Goal: Transaction & Acquisition: Purchase product/service

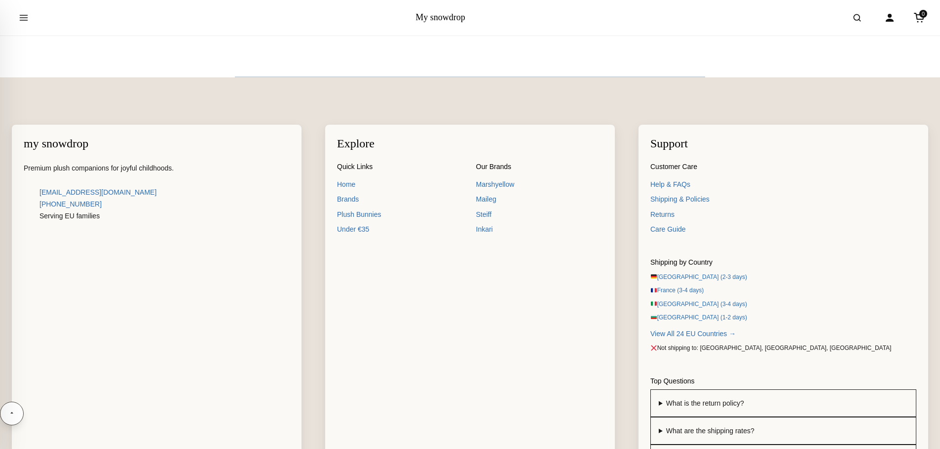
scroll to position [7424, 0]
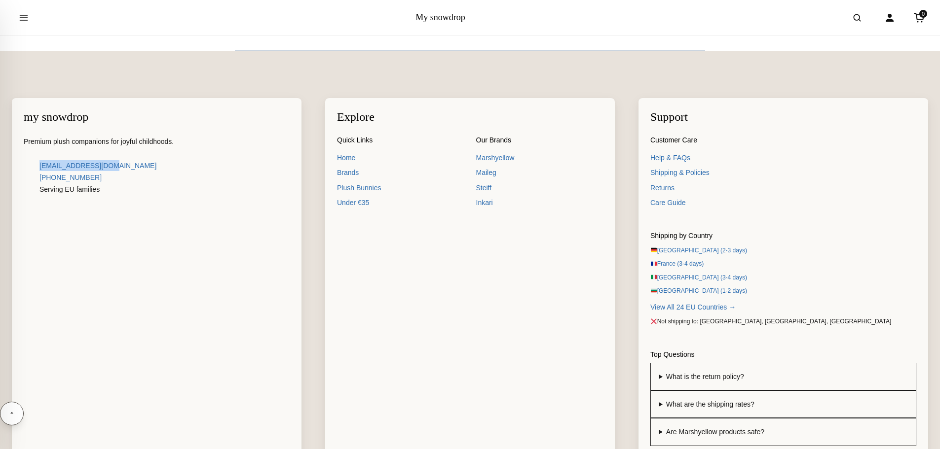
drag, startPoint x: 121, startPoint y: 167, endPoint x: 38, endPoint y: 169, distance: 82.4
click at [38, 169] on p "[EMAIL_ADDRESS][DOMAIN_NAME]" at bounding box center [157, 166] width 266 height 12
copy link "[EMAIL_ADDRESS][DOMAIN_NAME]"
click at [678, 304] on link "View All 24 EU Countries →" at bounding box center [783, 307] width 266 height 11
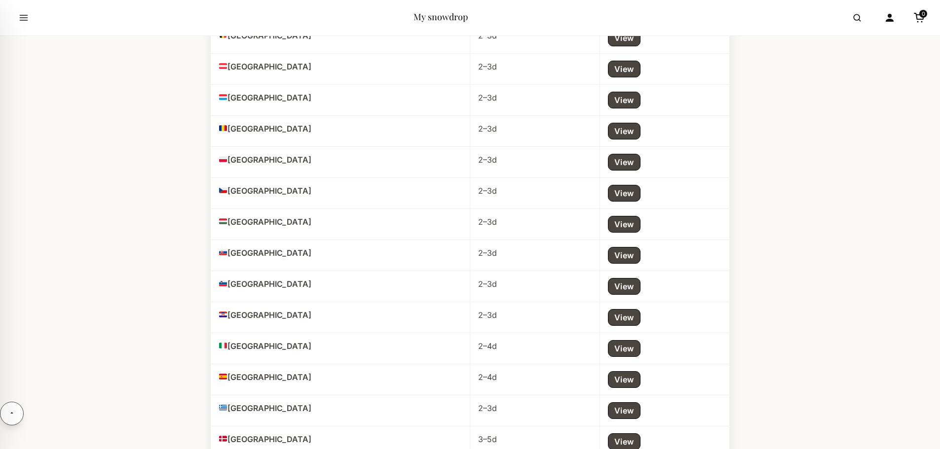
scroll to position [658, 0]
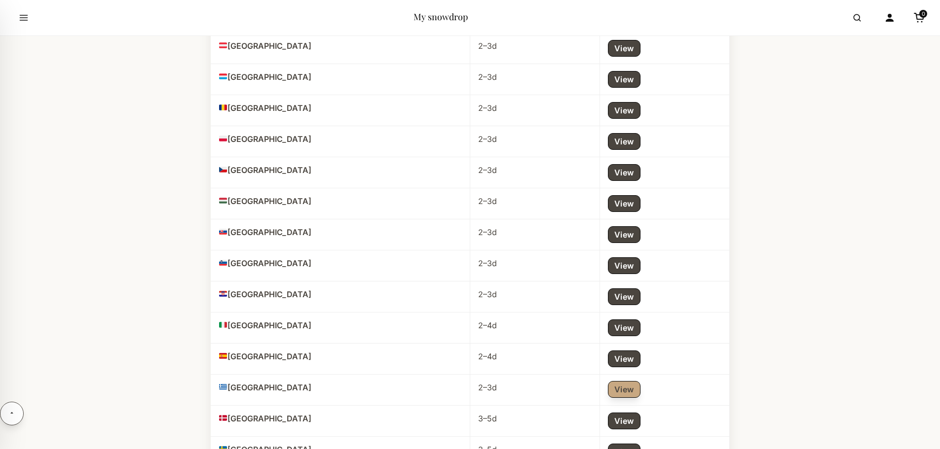
click at [619, 393] on link "View" at bounding box center [624, 389] width 33 height 17
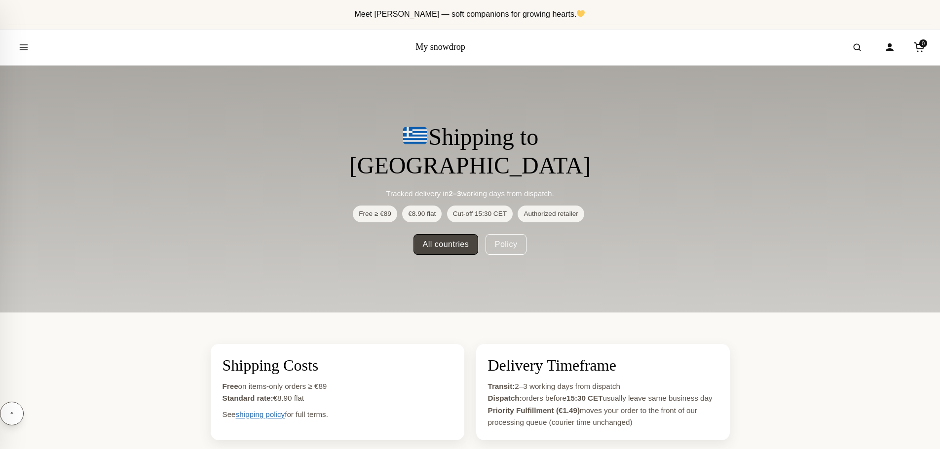
click at [427, 46] on link "My snowdrop" at bounding box center [440, 47] width 50 height 10
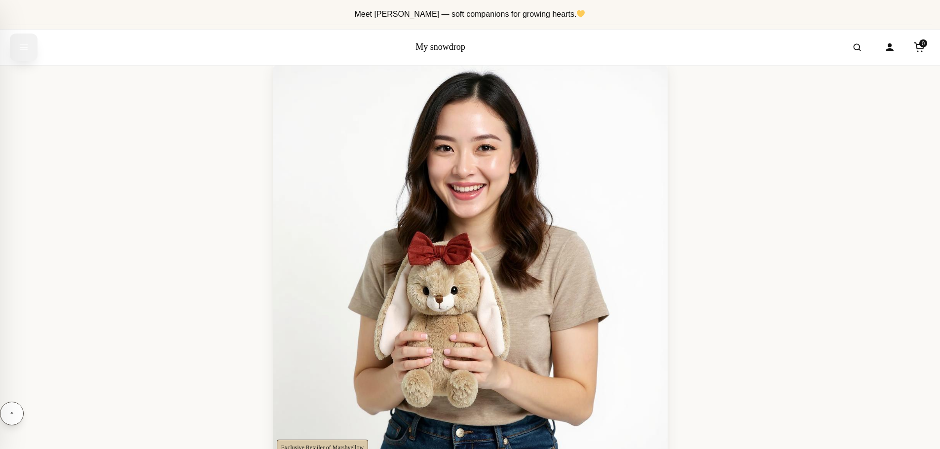
click at [14, 50] on button "Open menu" at bounding box center [24, 48] width 28 height 28
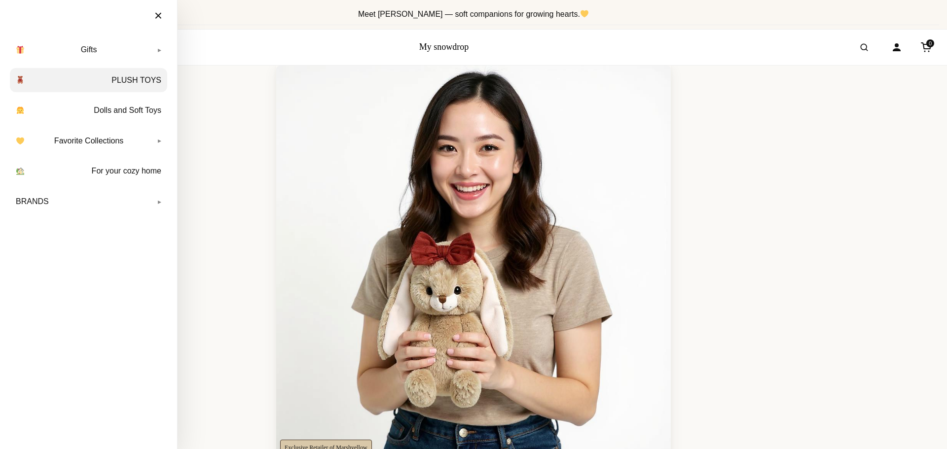
click at [134, 75] on link "PLUSH TOYS" at bounding box center [88, 80] width 157 height 25
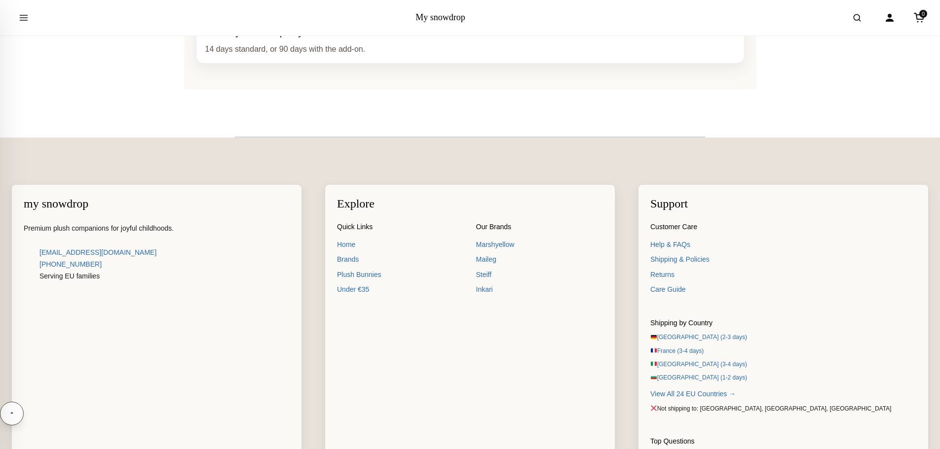
scroll to position [1722, 0]
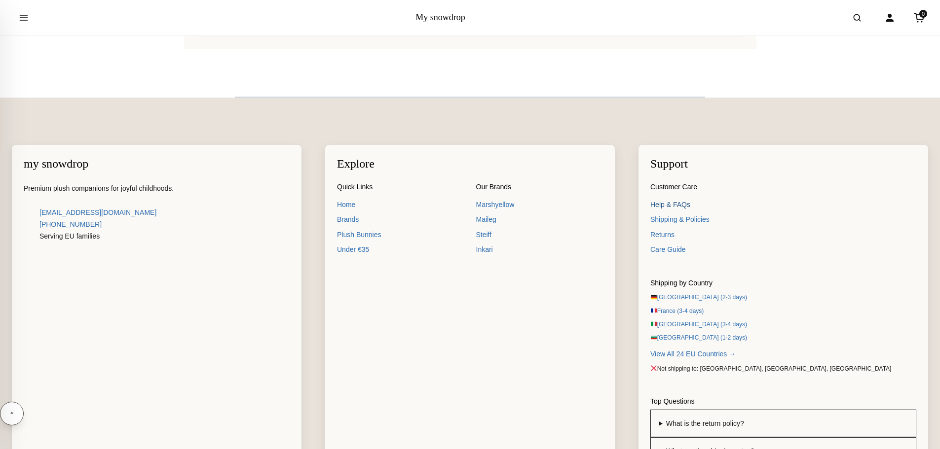
click at [676, 205] on link "Help & FAQs" at bounding box center [783, 204] width 266 height 11
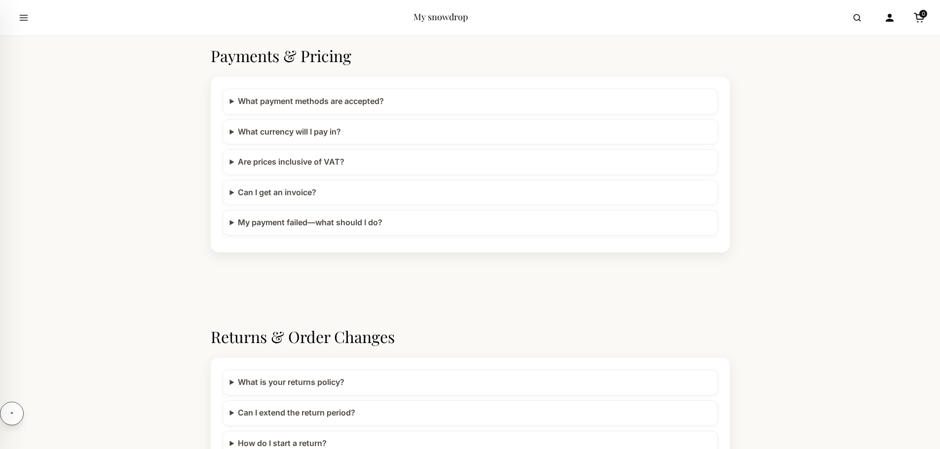
scroll to position [724, 0]
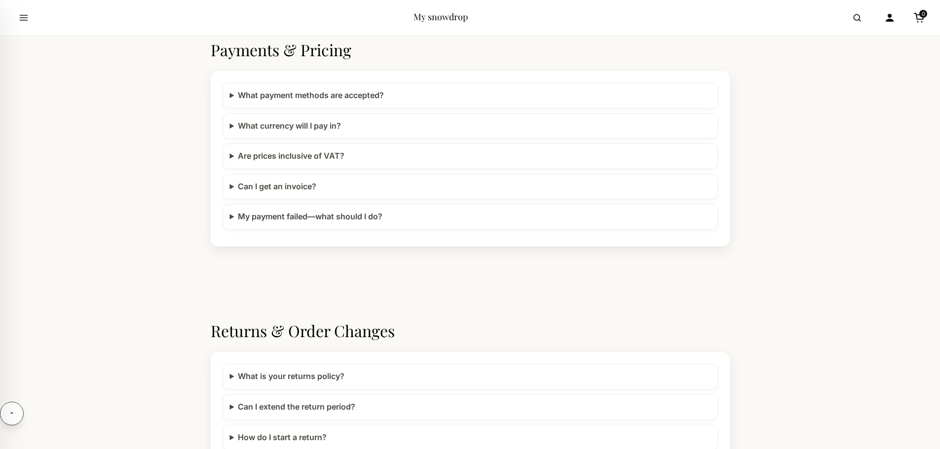
click at [310, 157] on summary "Are prices inclusive of VAT?" at bounding box center [470, 156] width 480 height 13
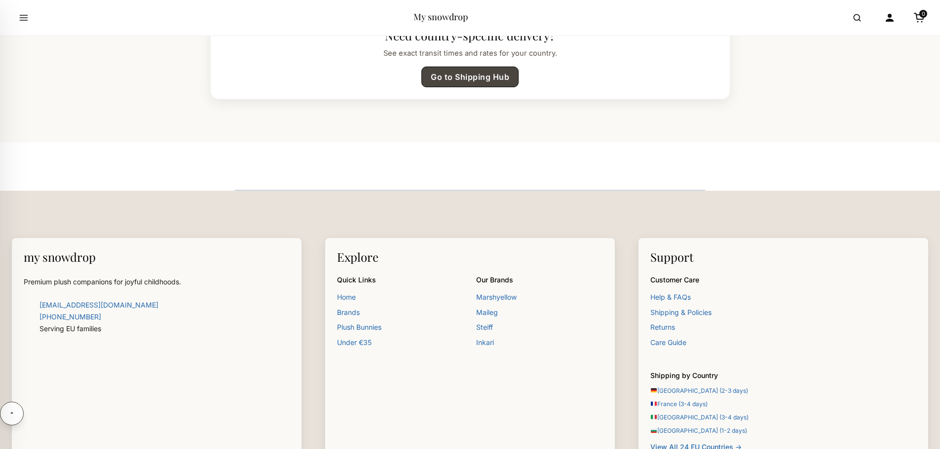
scroll to position [2499, 0]
drag, startPoint x: 124, startPoint y: 307, endPoint x: 39, endPoint y: 303, distance: 84.9
click at [39, 303] on p "[EMAIL_ADDRESS][DOMAIN_NAME]" at bounding box center [157, 305] width 266 height 12
copy link "[EMAIL_ADDRESS][DOMAIN_NAME]"
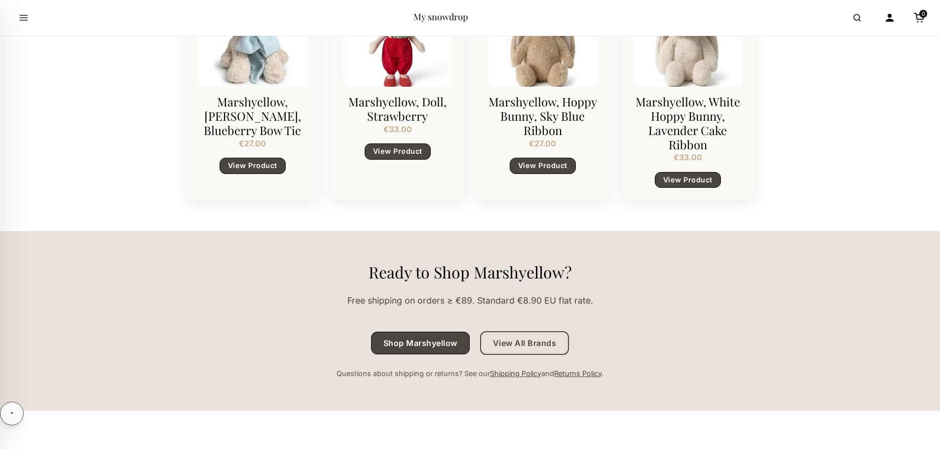
scroll to position [1184, 0]
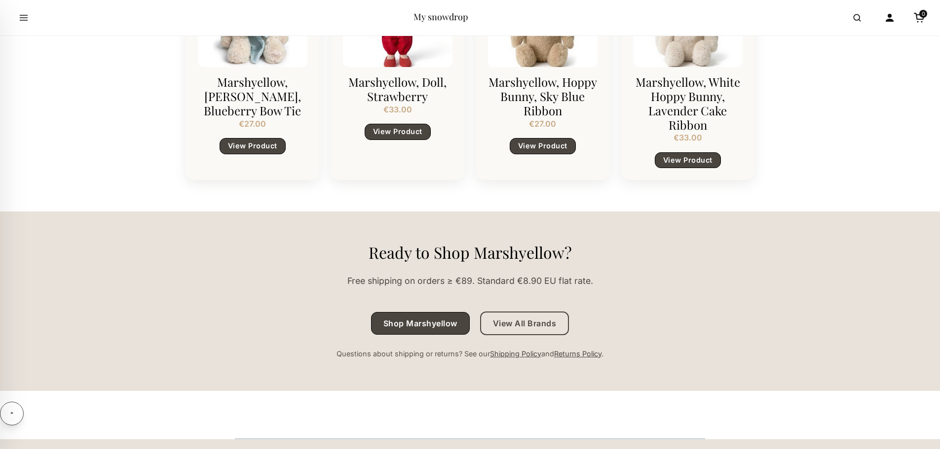
click at [583, 127] on div "Marshyellow, Hoppy Bunny, Sky Blue Ribbon € 27.00 View Product" at bounding box center [542, 68] width 133 height 223
click at [550, 138] on link "View Product" at bounding box center [543, 146] width 66 height 16
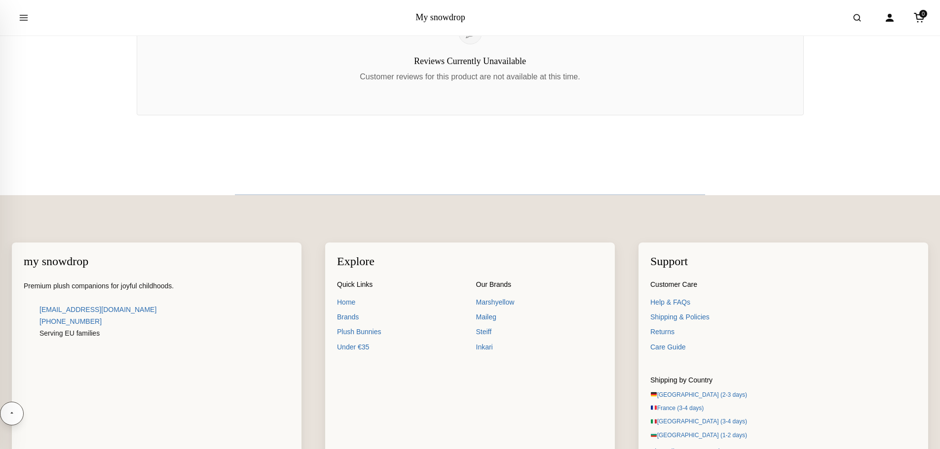
scroll to position [921, 0]
